Goal: Find specific page/section: Find specific page/section

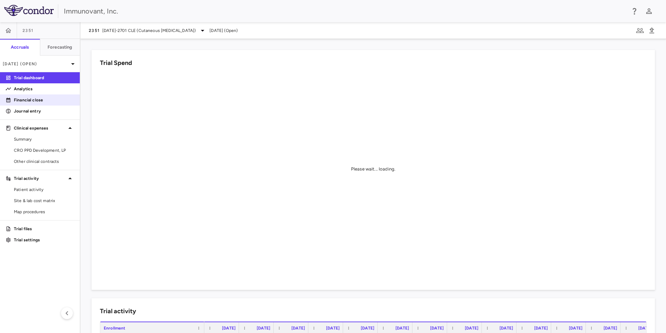
click at [35, 103] on link "Financial close" at bounding box center [40, 100] width 80 height 10
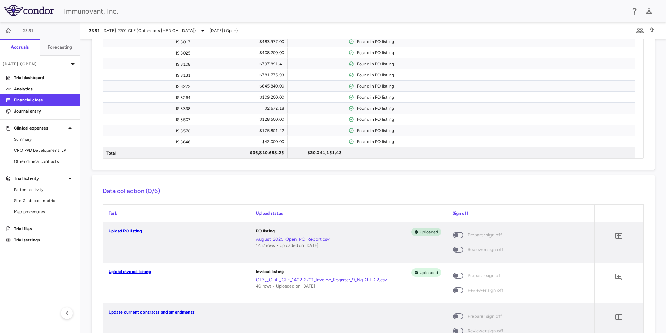
scroll to position [519, 0]
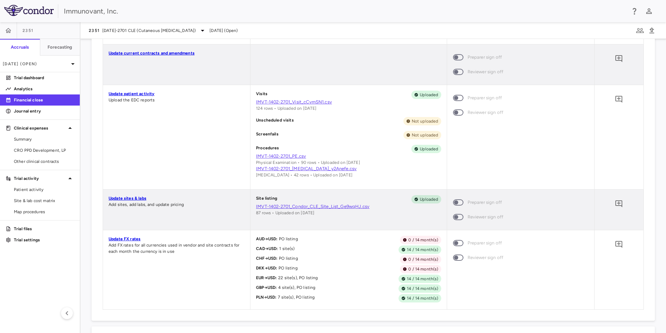
click at [124, 196] on link "Update sites & labs" at bounding box center [128, 198] width 38 height 5
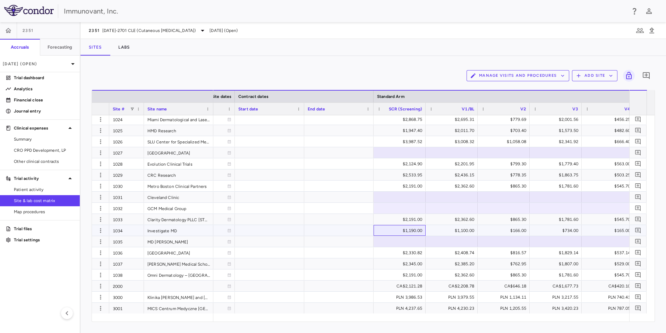
click at [384, 231] on div "$1,190.00" at bounding box center [401, 230] width 42 height 11
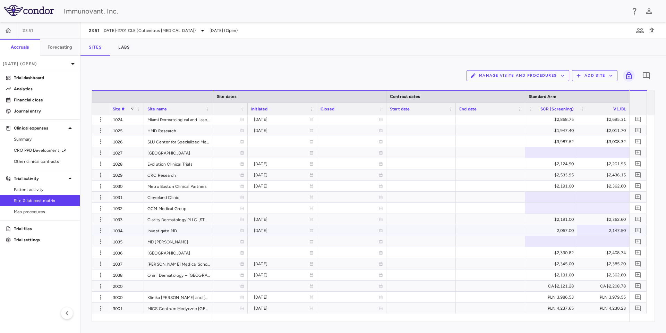
scroll to position [0, 527]
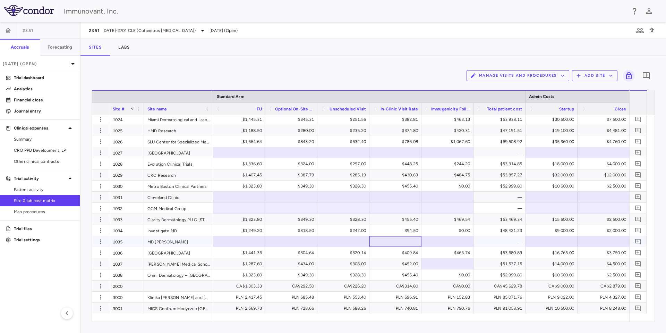
click at [418, 240] on div at bounding box center [395, 241] width 52 height 11
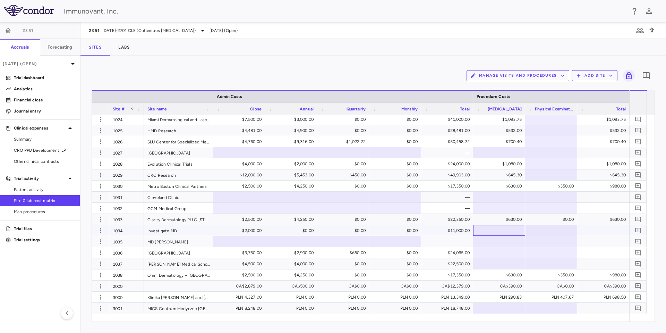
click at [481, 230] on div at bounding box center [498, 230] width 45 height 10
type input "***"
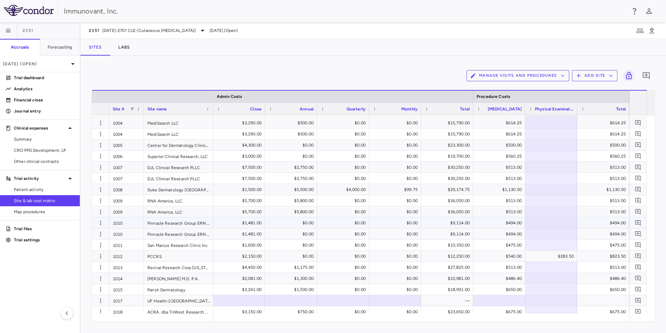
scroll to position [2, 0]
